Goal: Task Accomplishment & Management: Complete application form

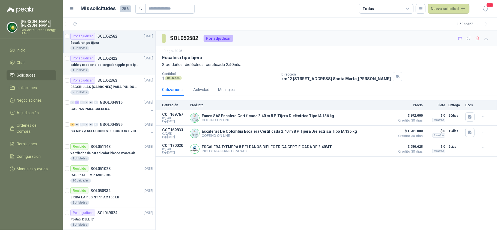
click at [124, 75] on article "Por adjudicar SOL052422 [DATE] cable y cabezote de cargador apple para iphone 1…" at bounding box center [109, 64] width 93 height 22
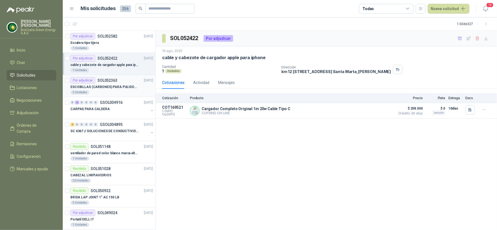
click at [120, 88] on p "ESCOBILLAS (CARBONES) PARA PULIDORA DEWALT" at bounding box center [104, 87] width 68 height 5
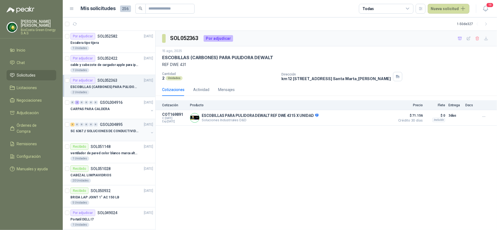
click at [115, 136] on div at bounding box center [109, 137] width 78 height 4
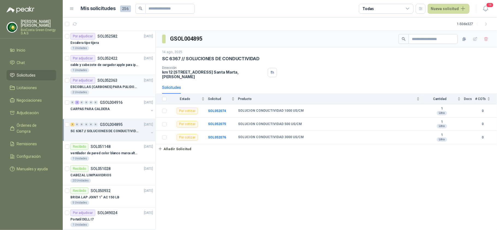
click at [92, 88] on p "ESCOBILLAS (CARBONES) PARA PULIDORA DEWALT" at bounding box center [104, 87] width 68 height 5
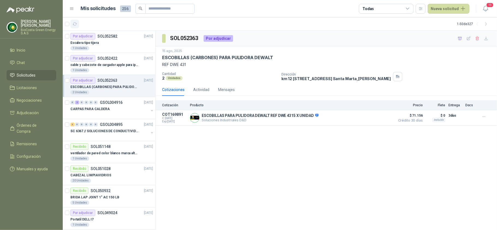
click at [75, 25] on icon "button" at bounding box center [75, 24] width 5 height 5
click at [92, 47] on div "1 Unidades" at bounding box center [111, 48] width 83 height 4
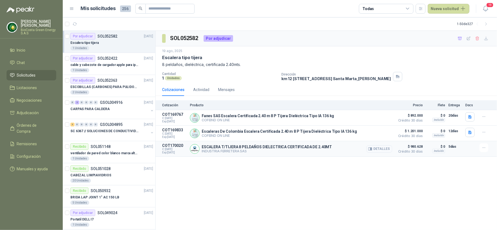
click at [388, 151] on button "Detalles" at bounding box center [380, 148] width 26 height 7
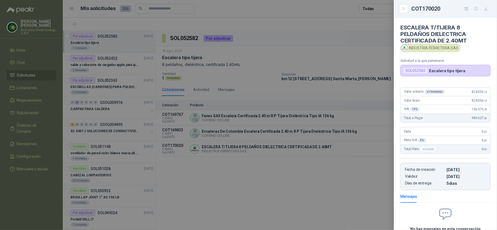
click at [471, 90] on div "Valor unitario x 1 Unidades 824.056 ,72" at bounding box center [446, 92] width 90 height 9
copy span "824.056 ,72"
click at [476, 124] on div "Valor unitario x 1 Unidades 824.056 ,72 Valor bruto 824.056 ,72 IVA 19 % 156.57…" at bounding box center [445, 137] width 103 height 108
click at [477, 93] on span "824.056 ,72" at bounding box center [479, 92] width 15 height 4
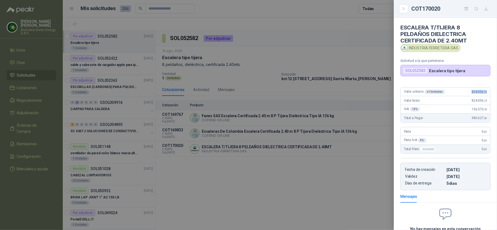
click at [477, 93] on span "824.056 ,72" at bounding box center [479, 92] width 15 height 4
click at [475, 92] on span "824.056 ,72" at bounding box center [479, 92] width 15 height 4
click at [488, 9] on icon "button" at bounding box center [486, 9] width 5 height 5
click at [410, 61] on p "Solicitud a la que pertenece" at bounding box center [445, 61] width 90 height 4
drag, startPoint x: 375, startPoint y: 45, endPoint x: 393, endPoint y: 25, distance: 27.4
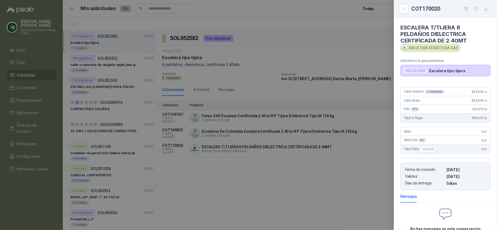
click at [374, 45] on div at bounding box center [248, 115] width 497 height 230
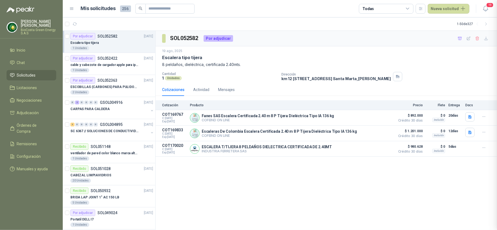
scroll to position [52, 0]
click at [451, 10] on button "Nueva solicitud" at bounding box center [449, 9] width 42 height 10
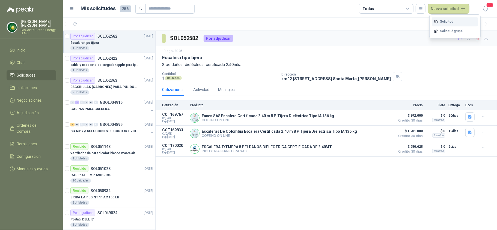
click at [438, 22] on link "Solicitud" at bounding box center [455, 22] width 46 height 10
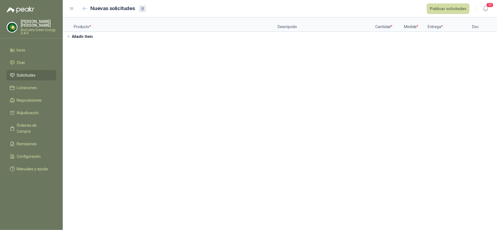
click at [112, 47] on section "Producto * Descripción Cantidad * Medida * Entrega * Doc Añadir ítem" at bounding box center [280, 123] width 434 height 213
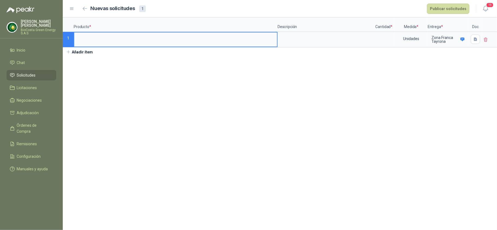
click at [106, 40] on input at bounding box center [175, 37] width 203 height 11
click at [386, 42] on input at bounding box center [384, 37] width 21 height 11
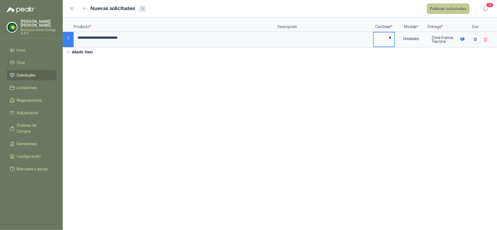
type input "*"
click at [456, 9] on button "Publicar solicitudes" at bounding box center [448, 9] width 43 height 10
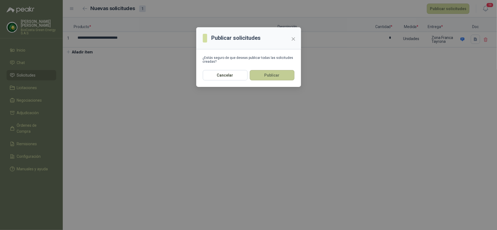
click at [271, 70] on button "Publicar" at bounding box center [272, 75] width 45 height 10
